Goal: Information Seeking & Learning: Learn about a topic

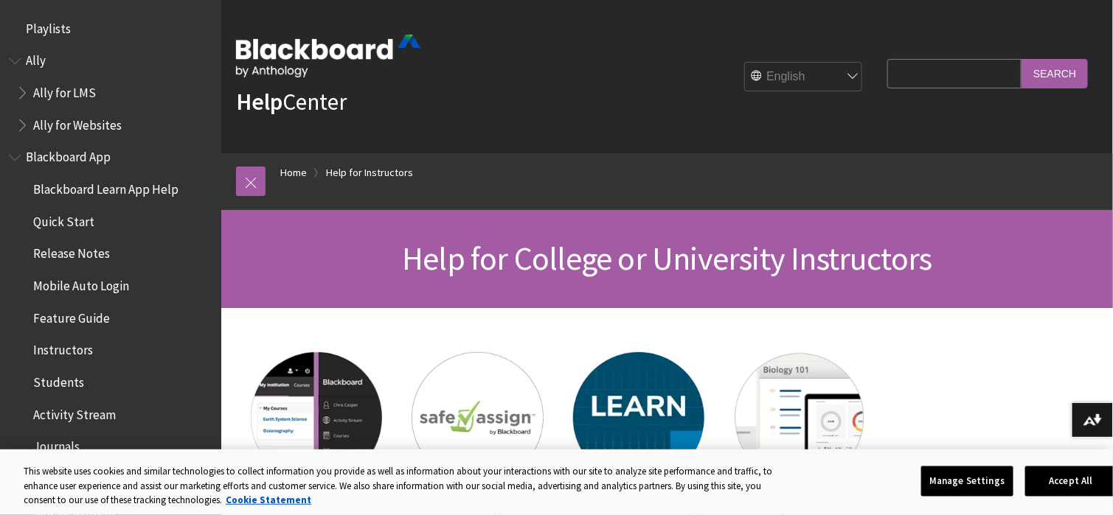
click at [900, 77] on input "Search Query" at bounding box center [954, 73] width 134 height 29
click at [68, 351] on span "Instructors" at bounding box center [63, 348] width 60 height 20
click at [56, 351] on span "Instructors" at bounding box center [66, 348] width 66 height 20
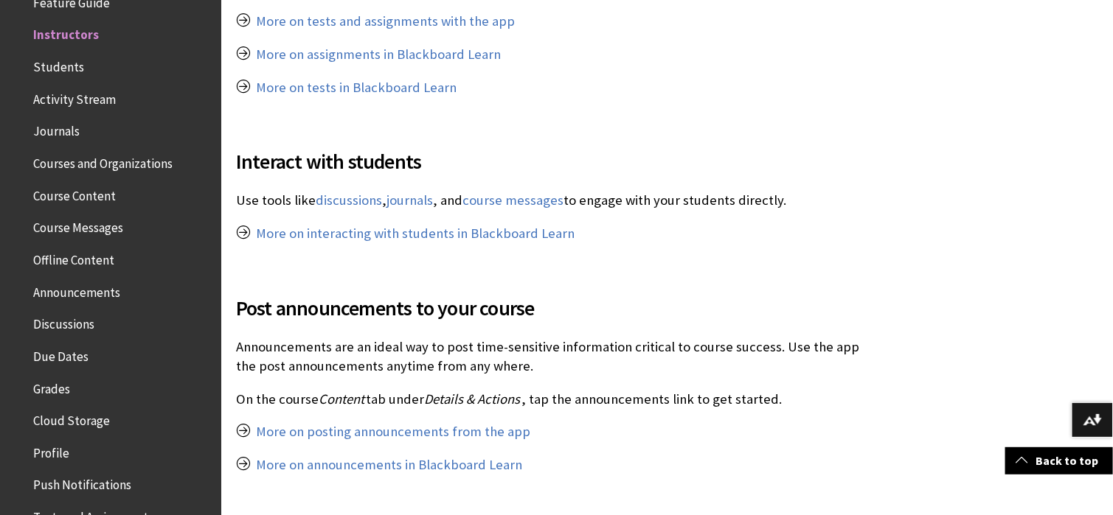
scroll to position [1114, 0]
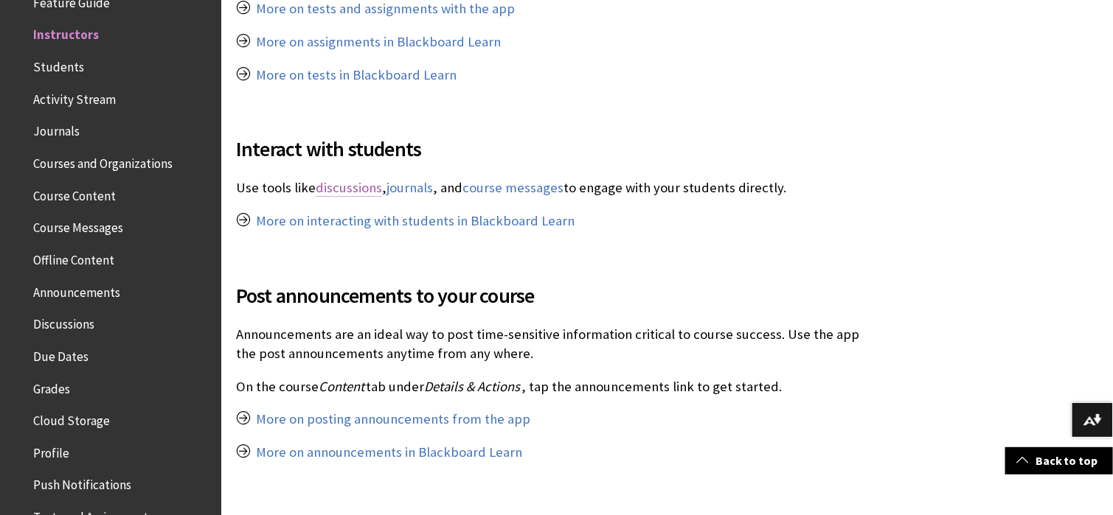
click at [354, 179] on link "discussions" at bounding box center [349, 188] width 66 height 18
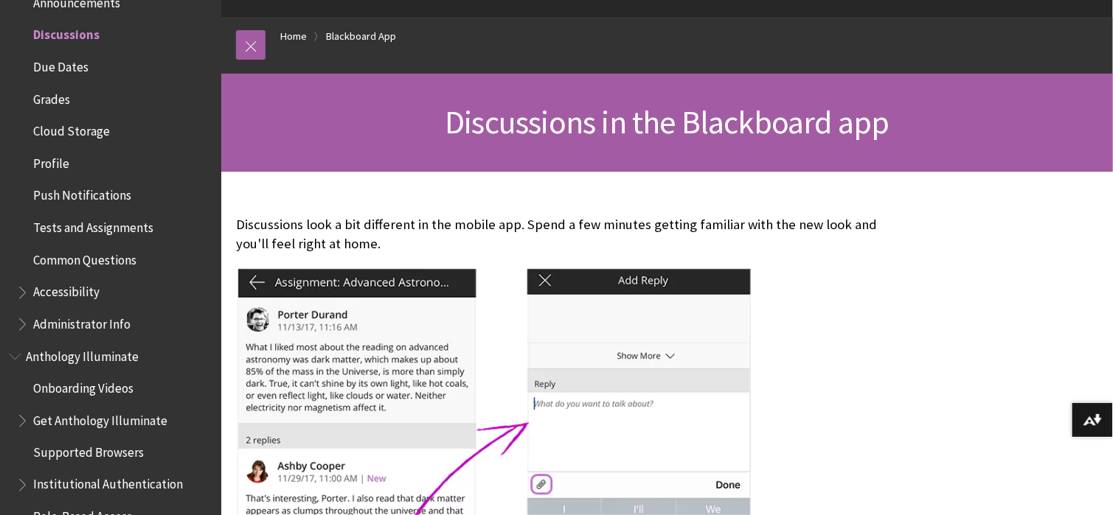
scroll to position [209, 0]
